Goal: Task Accomplishment & Management: Use online tool/utility

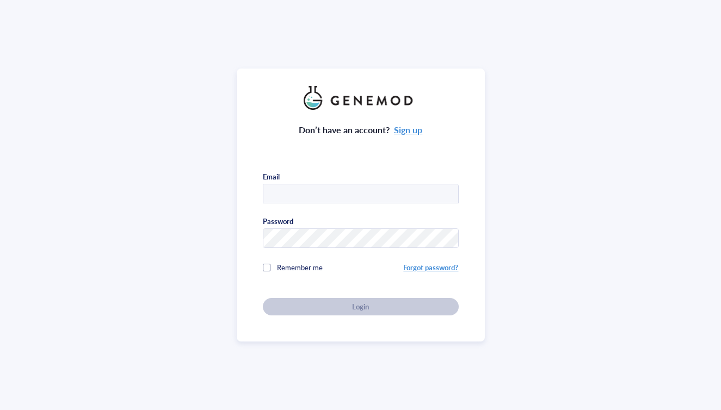
type input "[EMAIL_ADDRESS][DOMAIN_NAME]"
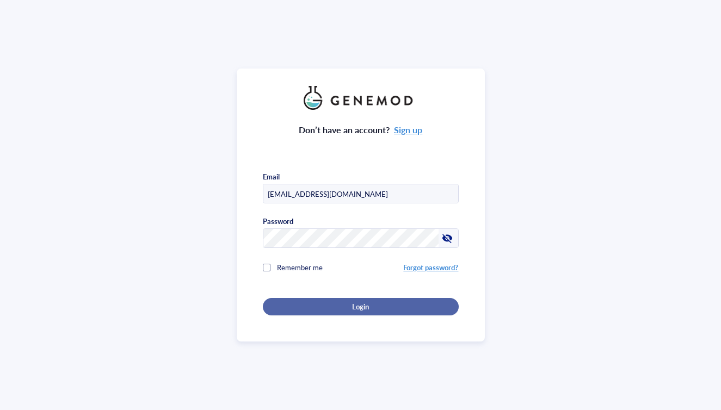
click at [306, 303] on div "Login" at bounding box center [360, 307] width 161 height 10
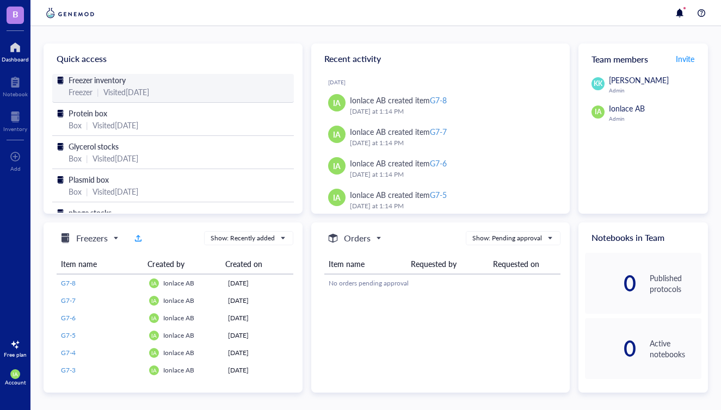
click at [118, 83] on span "Freezer inventory" at bounding box center [97, 80] width 57 height 11
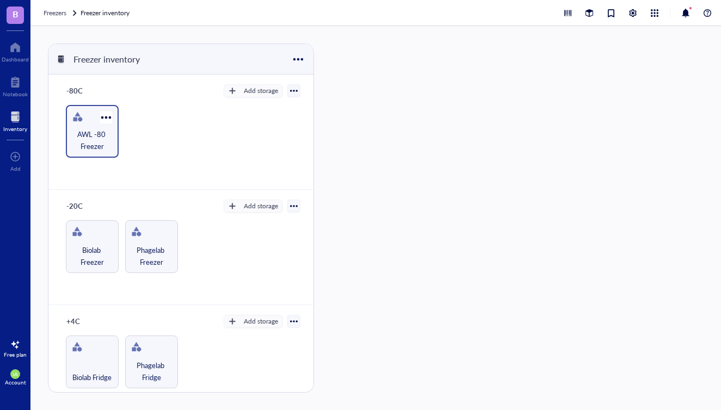
click at [100, 128] on span "AWL -80 Freezer" at bounding box center [92, 140] width 42 height 24
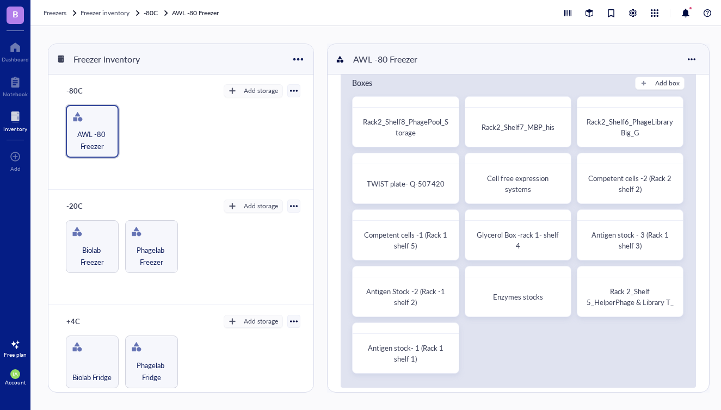
scroll to position [33, 0]
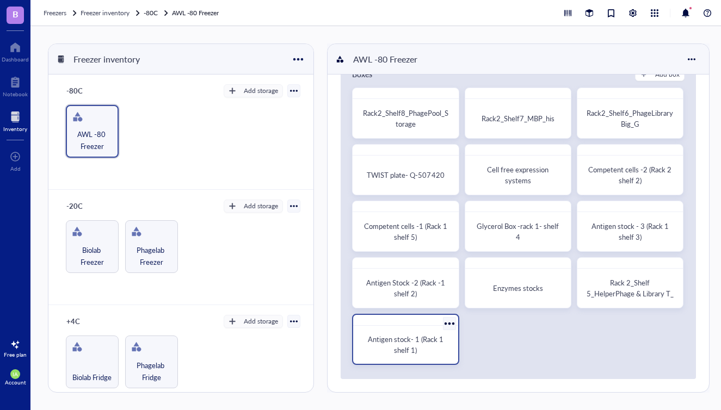
click at [401, 335] on span "Antigen stock- 1 (Rack 1 shelf 1)" at bounding box center [406, 344] width 77 height 21
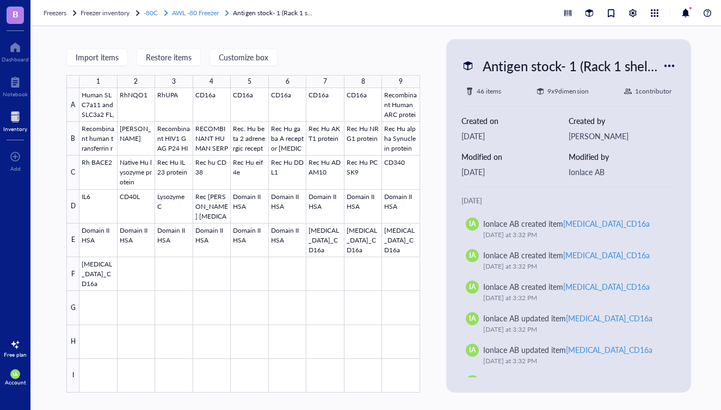
click at [197, 15] on span "AWL -80 Freezer" at bounding box center [195, 12] width 47 height 9
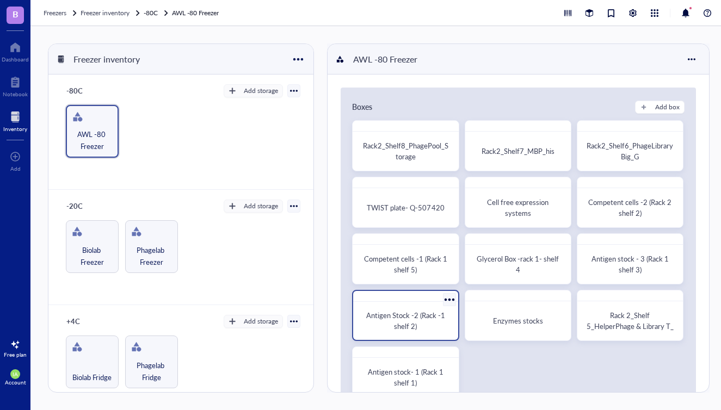
click at [406, 326] on span "Antigen Stock -2 (Rack -1 shelf 2)" at bounding box center [406, 320] width 80 height 21
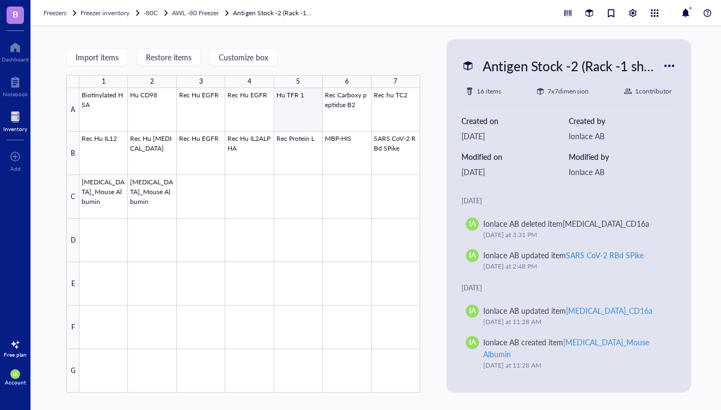
click at [287, 114] on div at bounding box center [249, 240] width 340 height 305
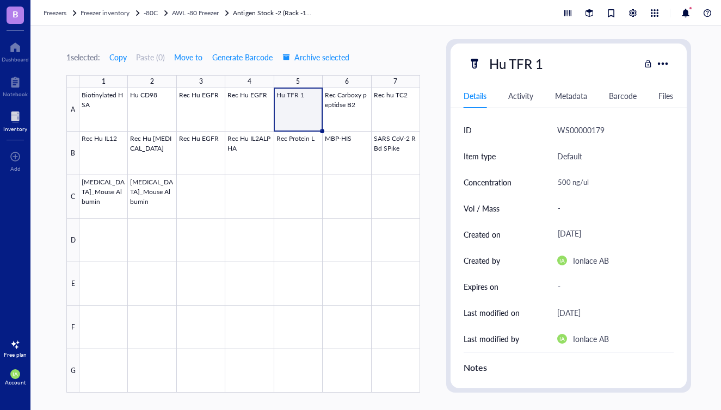
scroll to position [107, 0]
